Goal: Find specific page/section: Find specific page/section

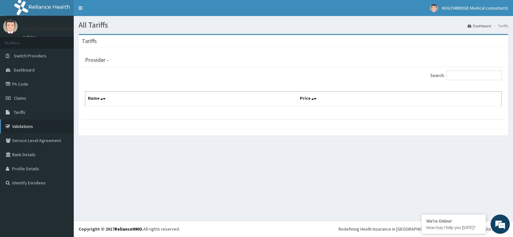
click at [30, 126] on link "Validations" at bounding box center [37, 126] width 74 height 14
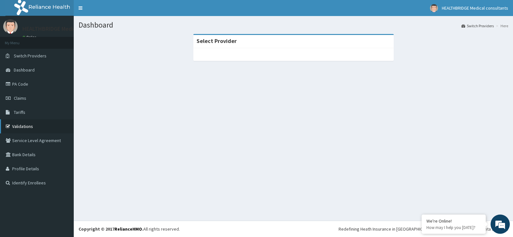
click at [37, 124] on link "Validations" at bounding box center [37, 126] width 74 height 14
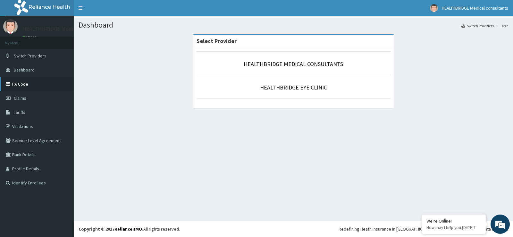
click at [17, 80] on link "PA Code" at bounding box center [37, 84] width 74 height 14
